Goal: Transaction & Acquisition: Purchase product/service

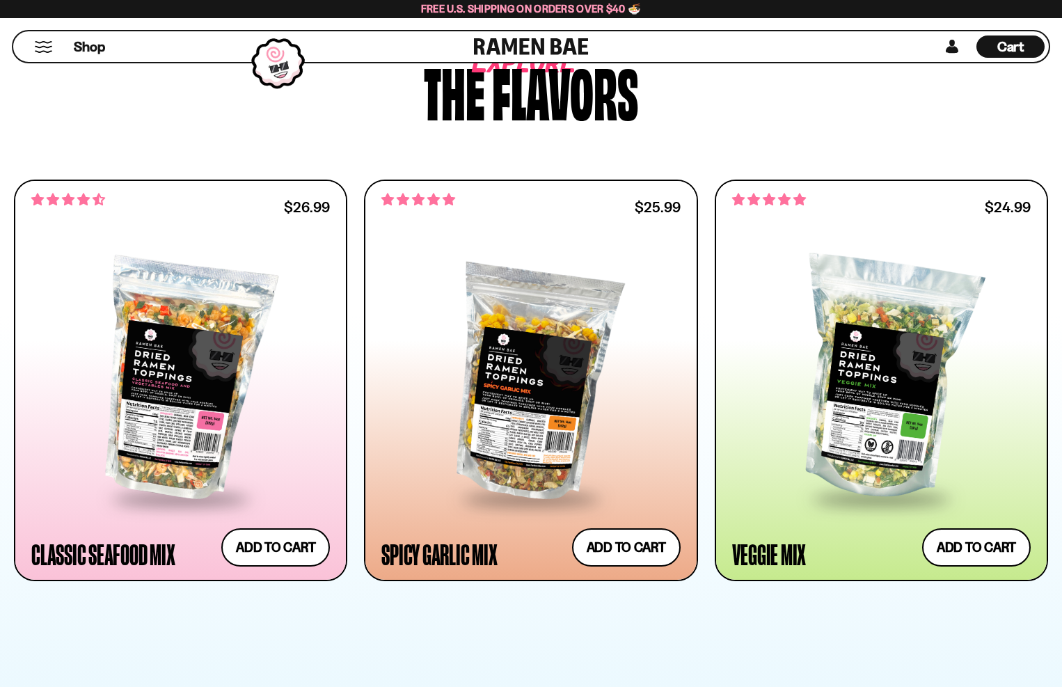
scroll to position [658, 0]
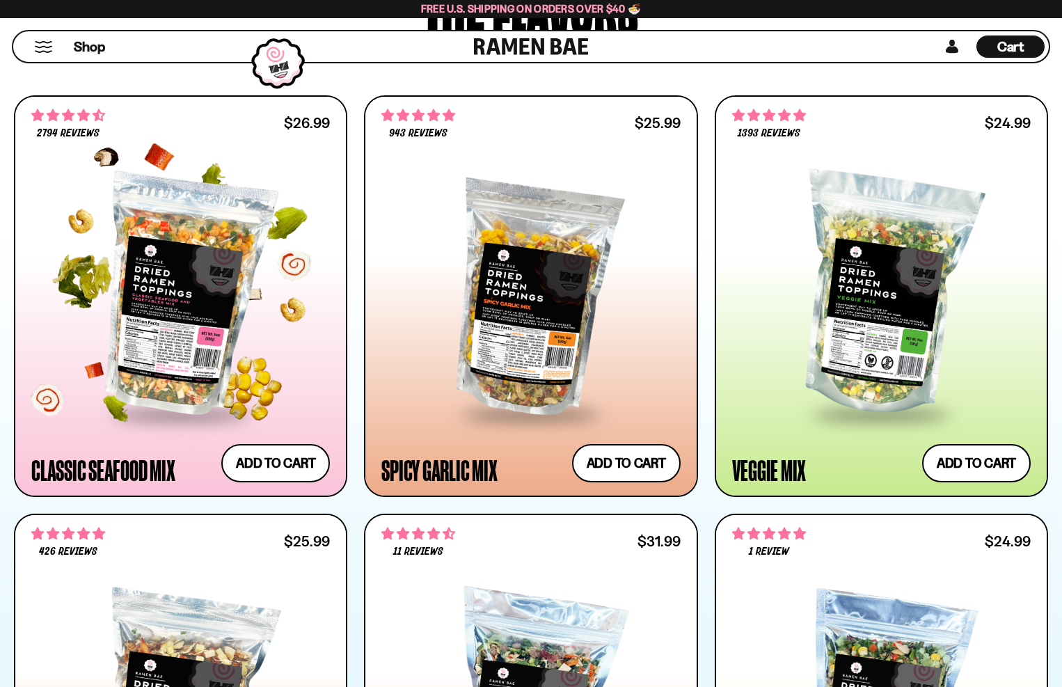
click at [243, 264] on div at bounding box center [180, 294] width 299 height 235
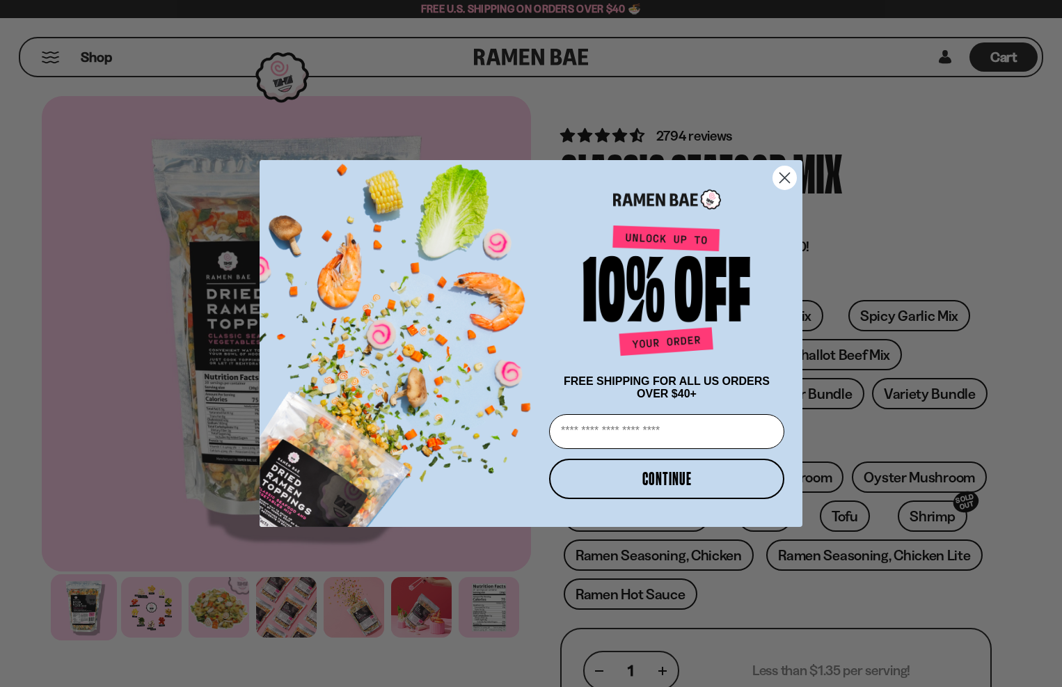
click at [287, 109] on div "Close dialog FREE SHIPPING FOR ALL US ORDERS OVER $40+ Email CONTINUE ******" at bounding box center [531, 343] width 1062 height 687
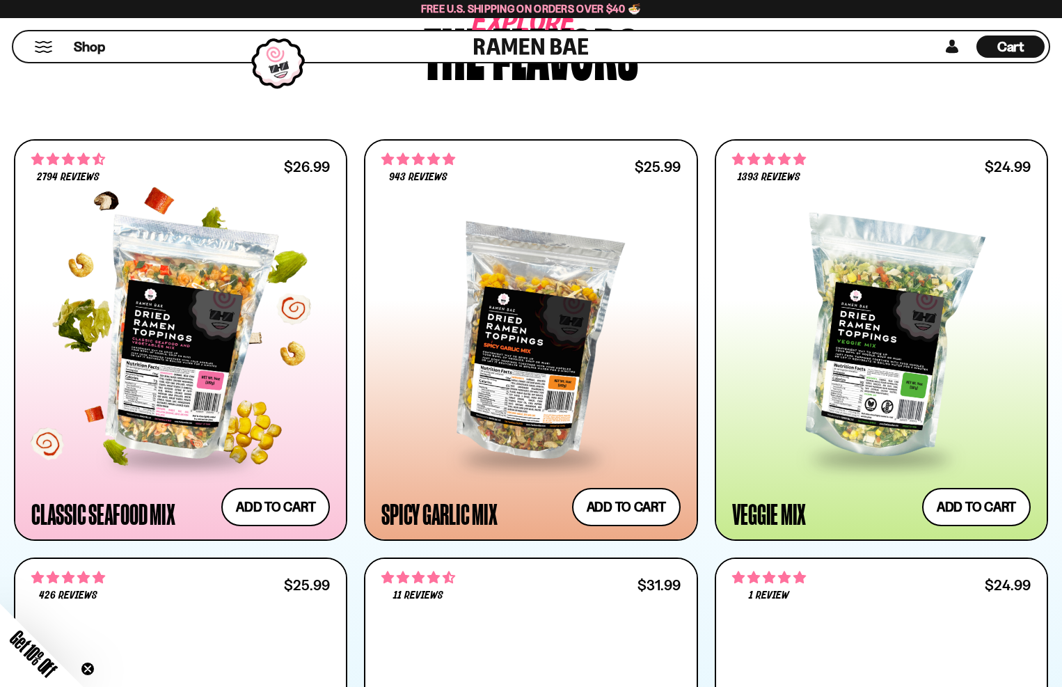
scroll to position [666, 0]
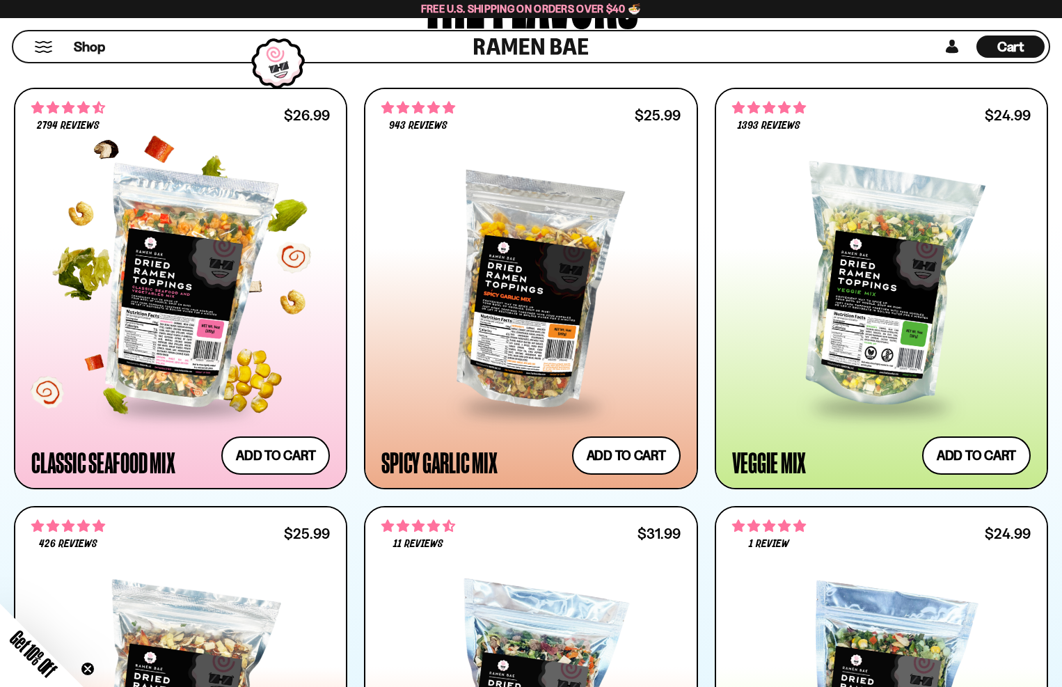
click at [185, 255] on div at bounding box center [180, 287] width 299 height 235
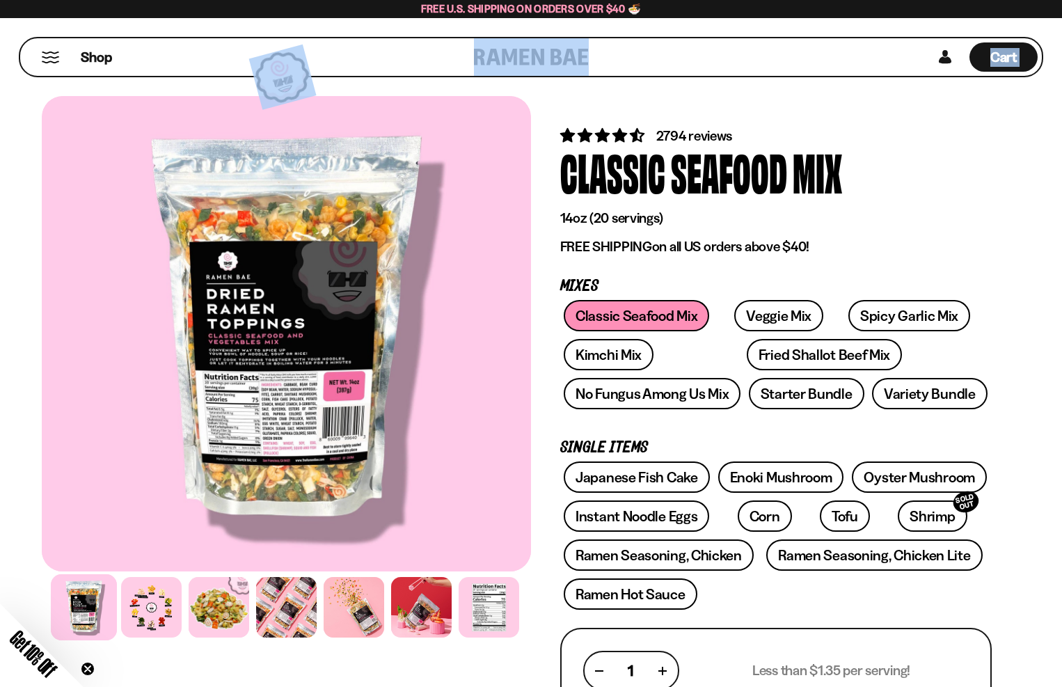
drag, startPoint x: 1017, startPoint y: 113, endPoint x: 32, endPoint y: 38, distance: 987.6
click at [42, 29] on div "Shop Cart D0381C2F-513E-4F90-8A41-6F0A75DCBAAA" at bounding box center [531, 57] width 1062 height 78
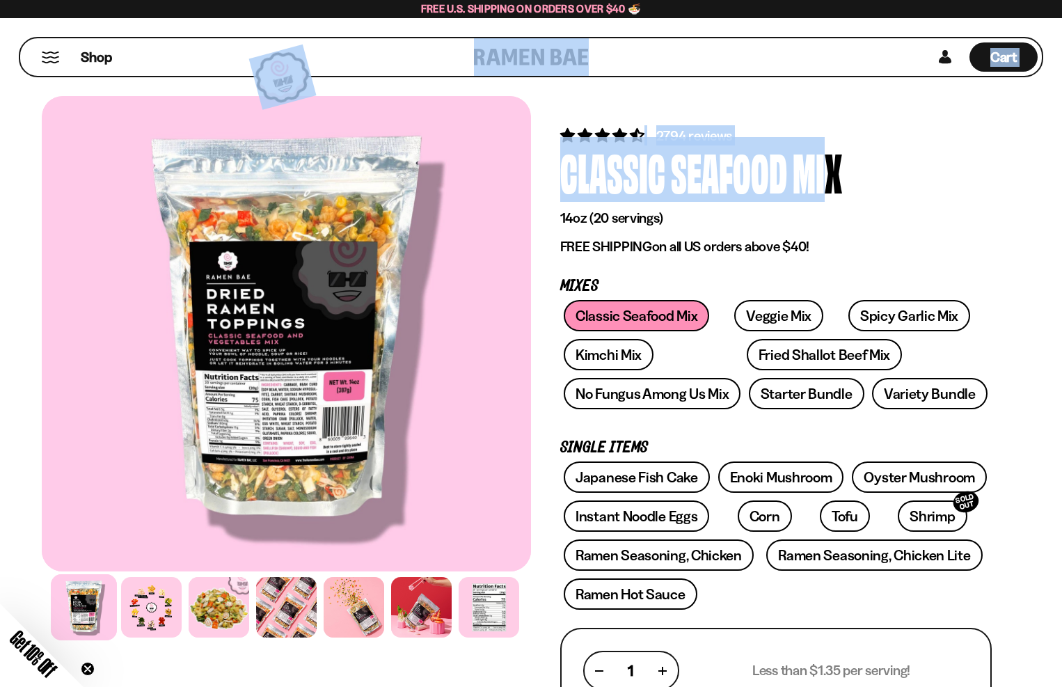
drag, startPoint x: 23, startPoint y: 47, endPoint x: 828, endPoint y: 177, distance: 815.7
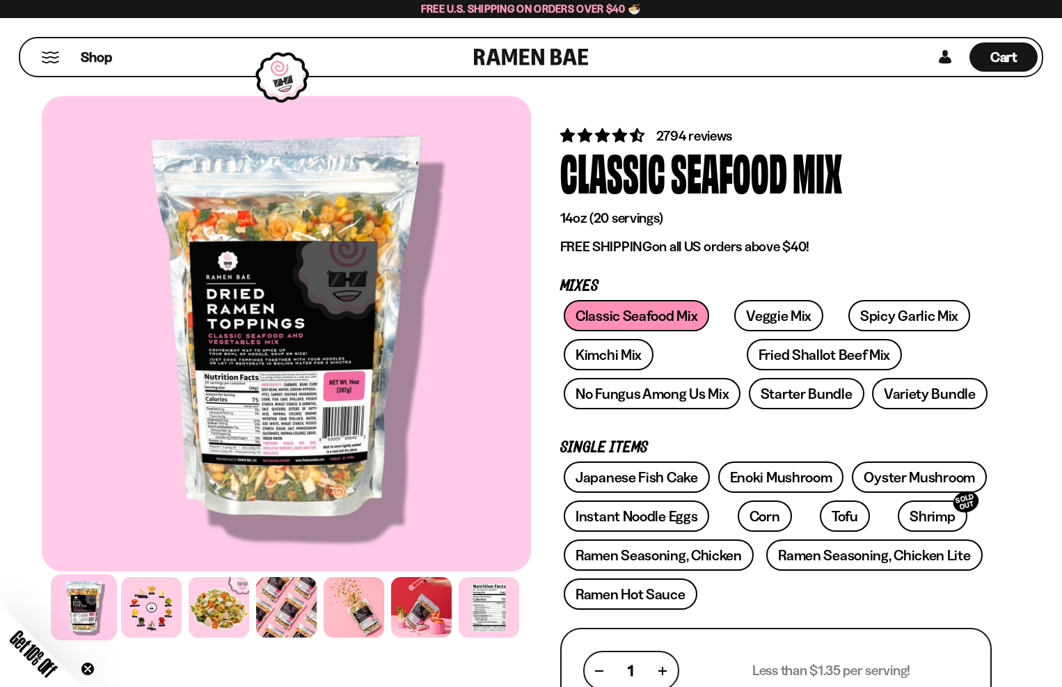
click at [828, 178] on div "Mix" at bounding box center [817, 171] width 49 height 52
